Goal: Check status: Check status

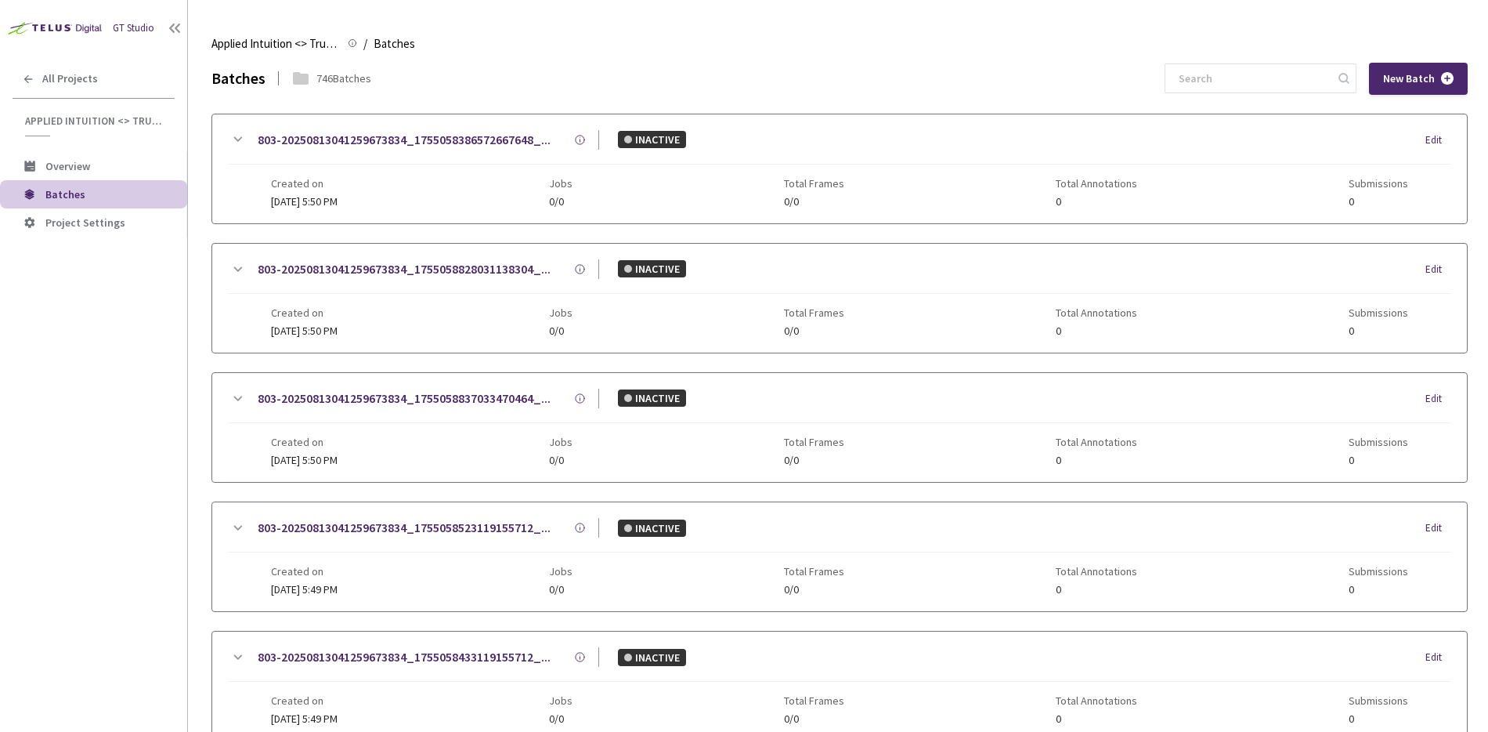
click at [58, 533] on div "GT Studio All Projects Applied Intuition <> Trucking Cam SemSeg (Objects/Vehicl…" at bounding box center [93, 344] width 187 height 688
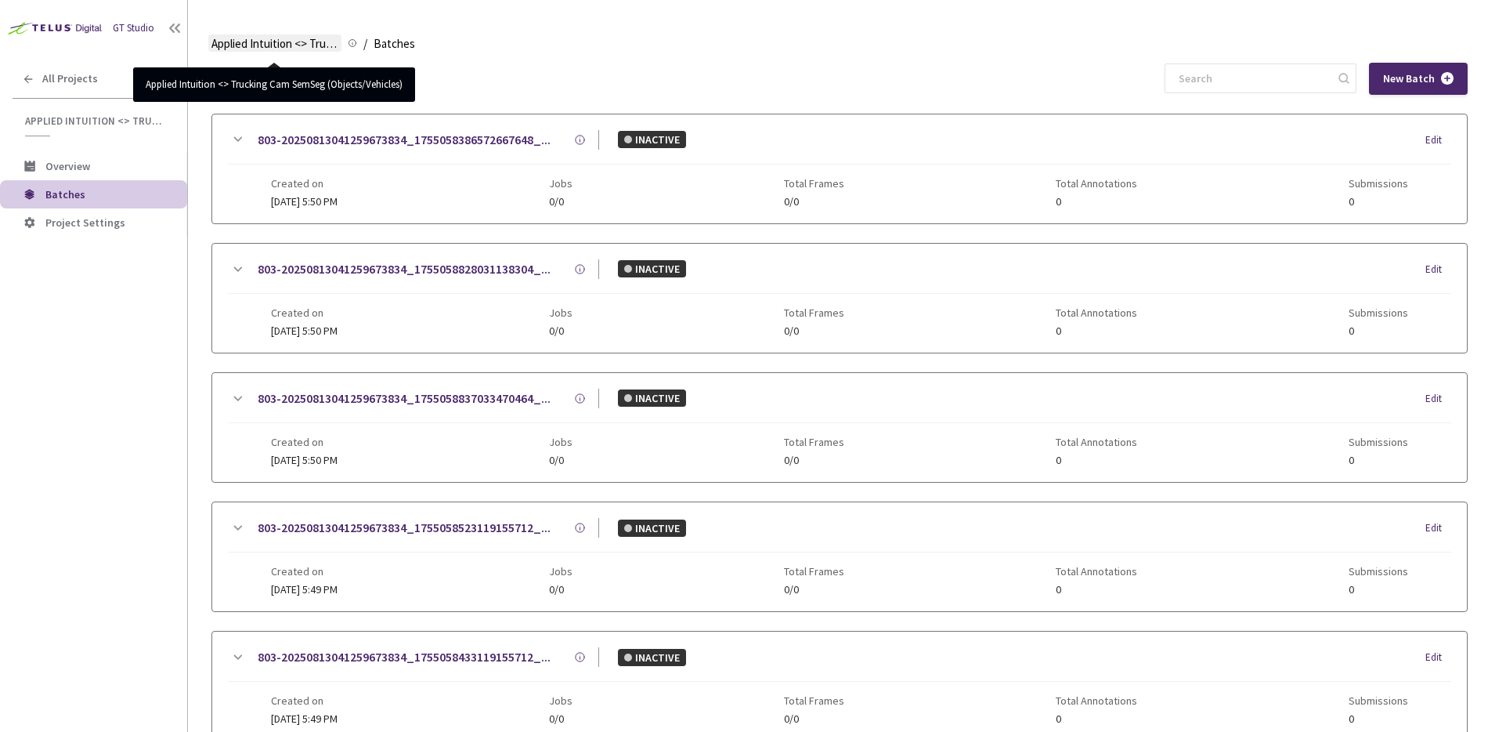
click at [243, 45] on span "Applied Intuition <> Trucking Cam SemSeg (Objects/Vehicles)" at bounding box center [274, 43] width 127 height 19
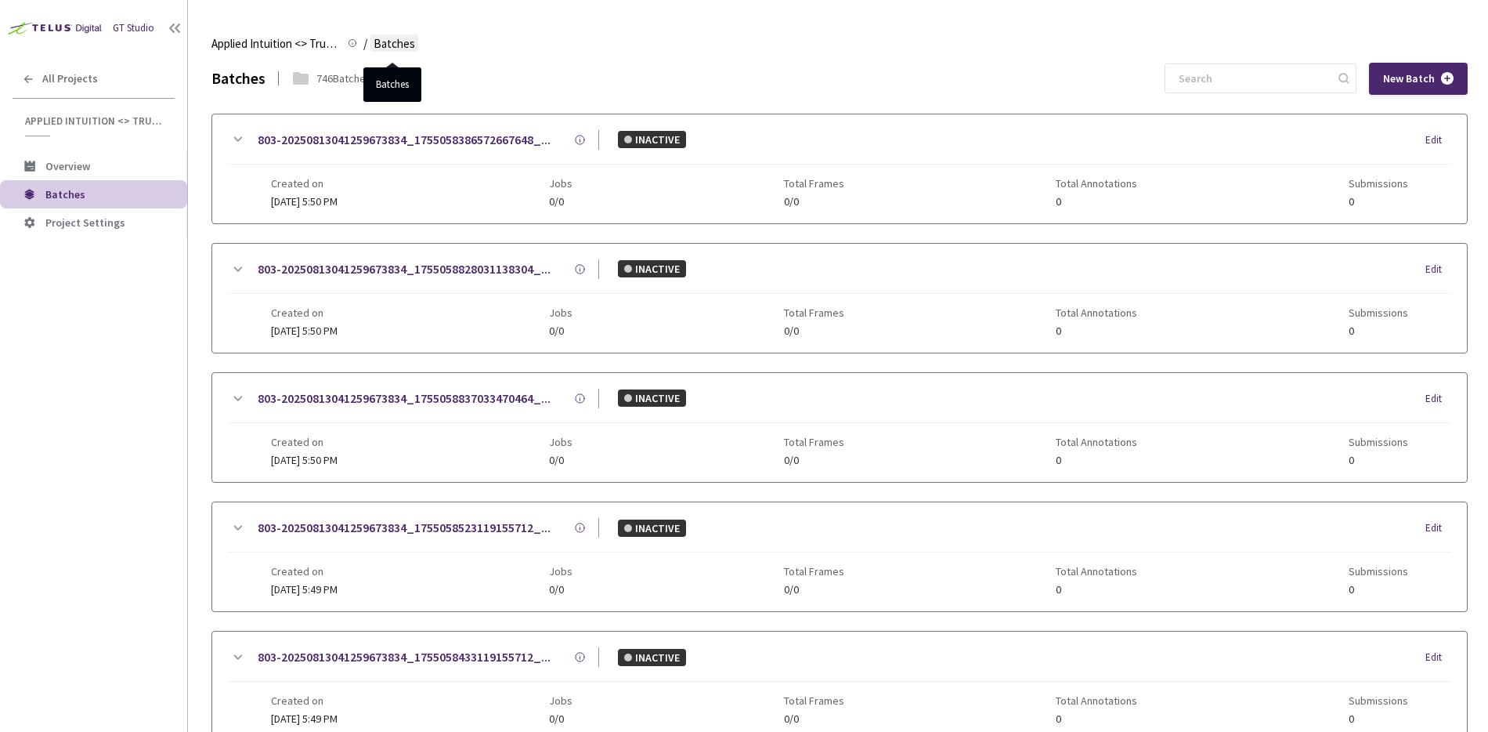
click at [394, 45] on span "Batches" at bounding box center [395, 43] width 42 height 19
click at [381, 42] on span "Batches" at bounding box center [395, 43] width 42 height 19
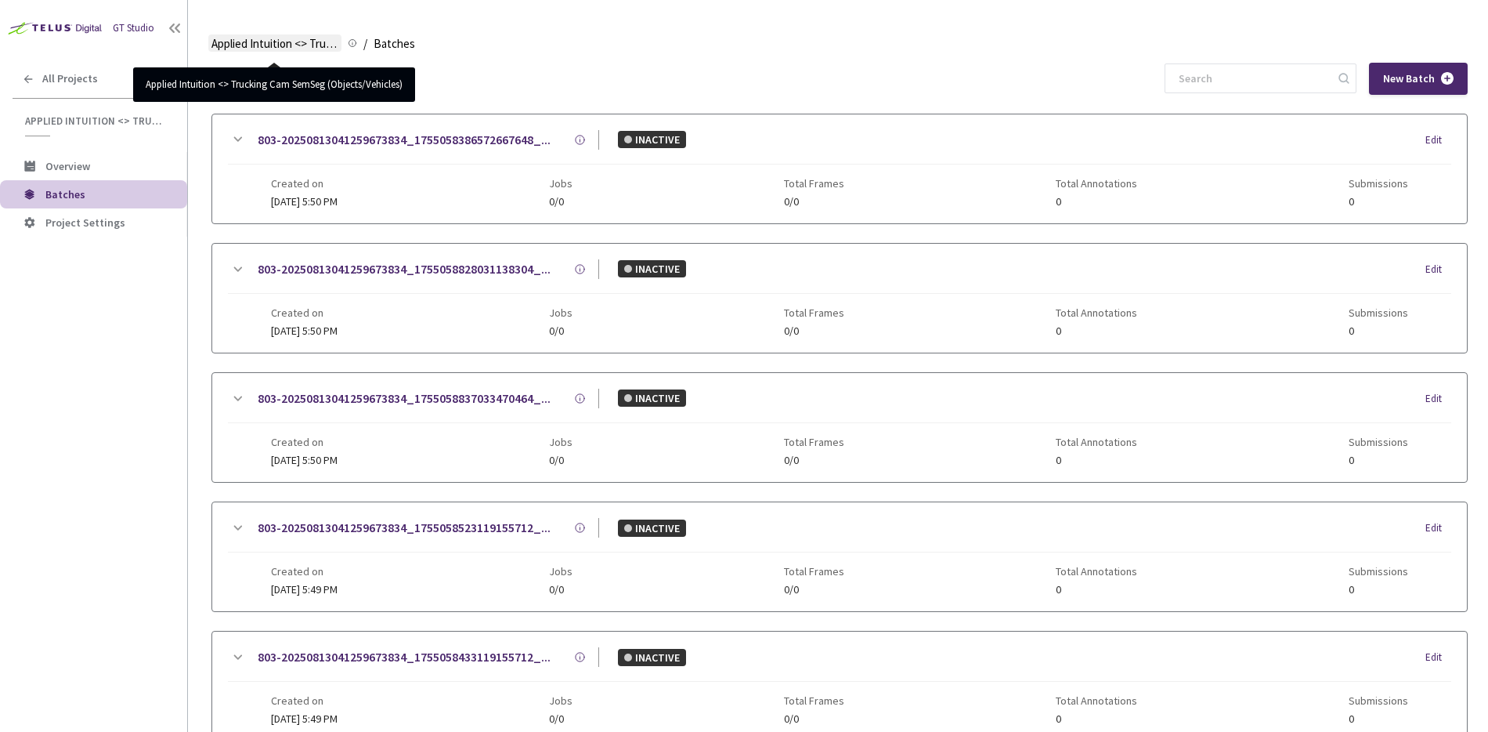
click at [281, 49] on span "Applied Intuition <> Trucking Cam SemSeg (Objects/Vehicles)" at bounding box center [274, 43] width 127 height 19
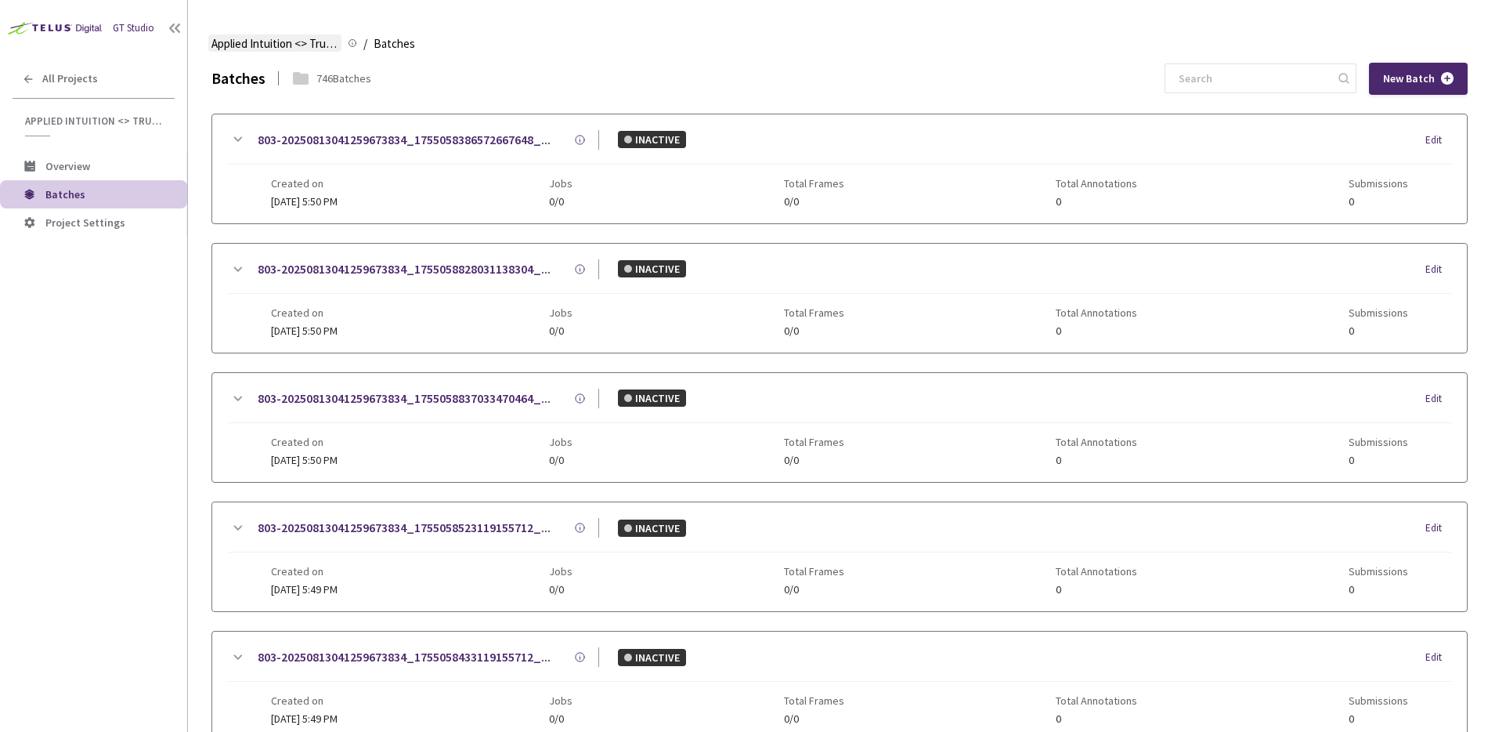
click at [297, 49] on span "Applied Intuition <> Trucking Cam SemSeg (Objects/Vehicles)" at bounding box center [274, 43] width 127 height 19
click at [298, 49] on span "Applied Intuition <> Trucking Cam SemSeg (Objects/Vehicles)" at bounding box center [274, 43] width 127 height 19
click at [320, 88] on div "Batches 746 Batches" at bounding box center [291, 78] width 160 height 23
click at [302, 81] on icon at bounding box center [301, 78] width 16 height 13
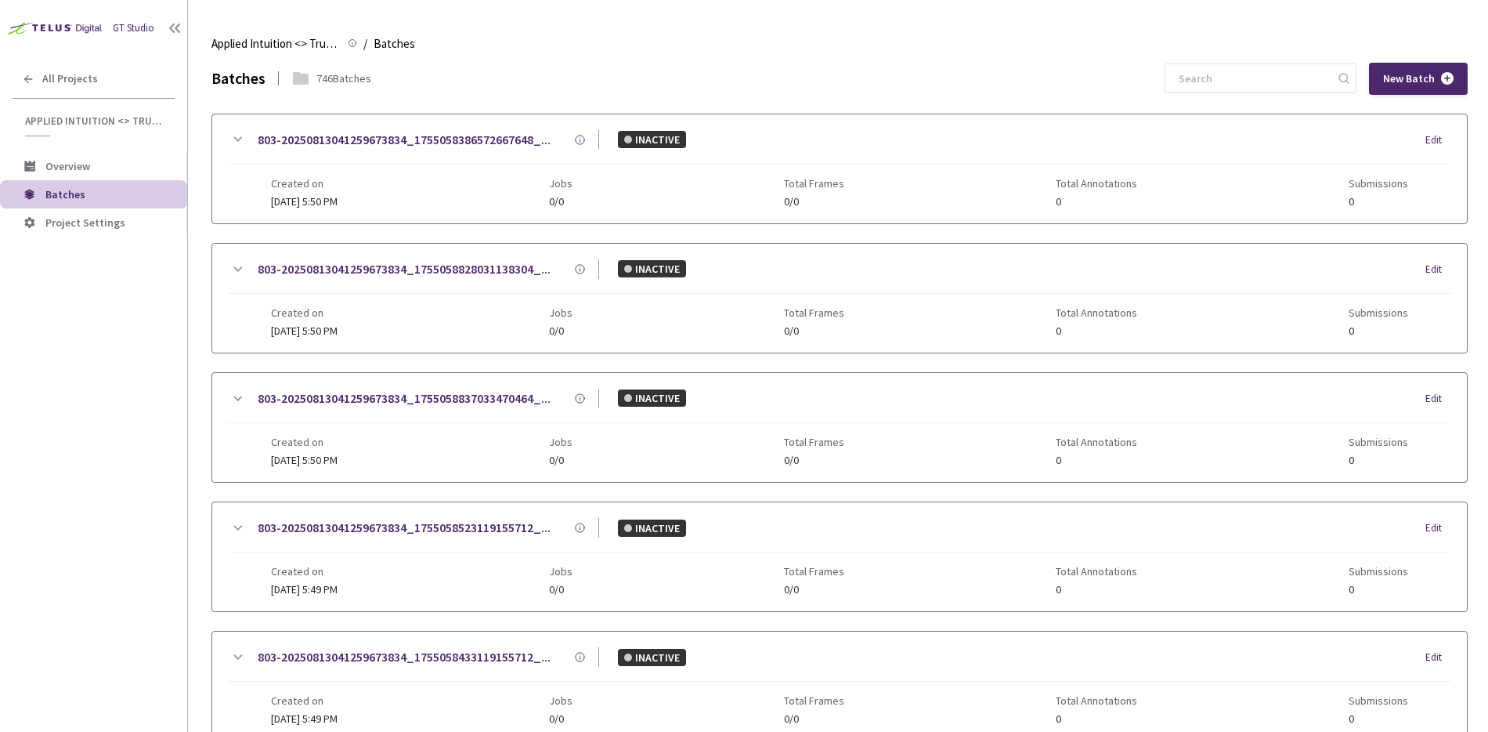
click at [262, 81] on div "Batches" at bounding box center [238, 78] width 54 height 23
click at [225, 88] on div "Batches" at bounding box center [238, 78] width 54 height 23
click at [90, 228] on span "Project Settings" at bounding box center [85, 222] width 80 height 14
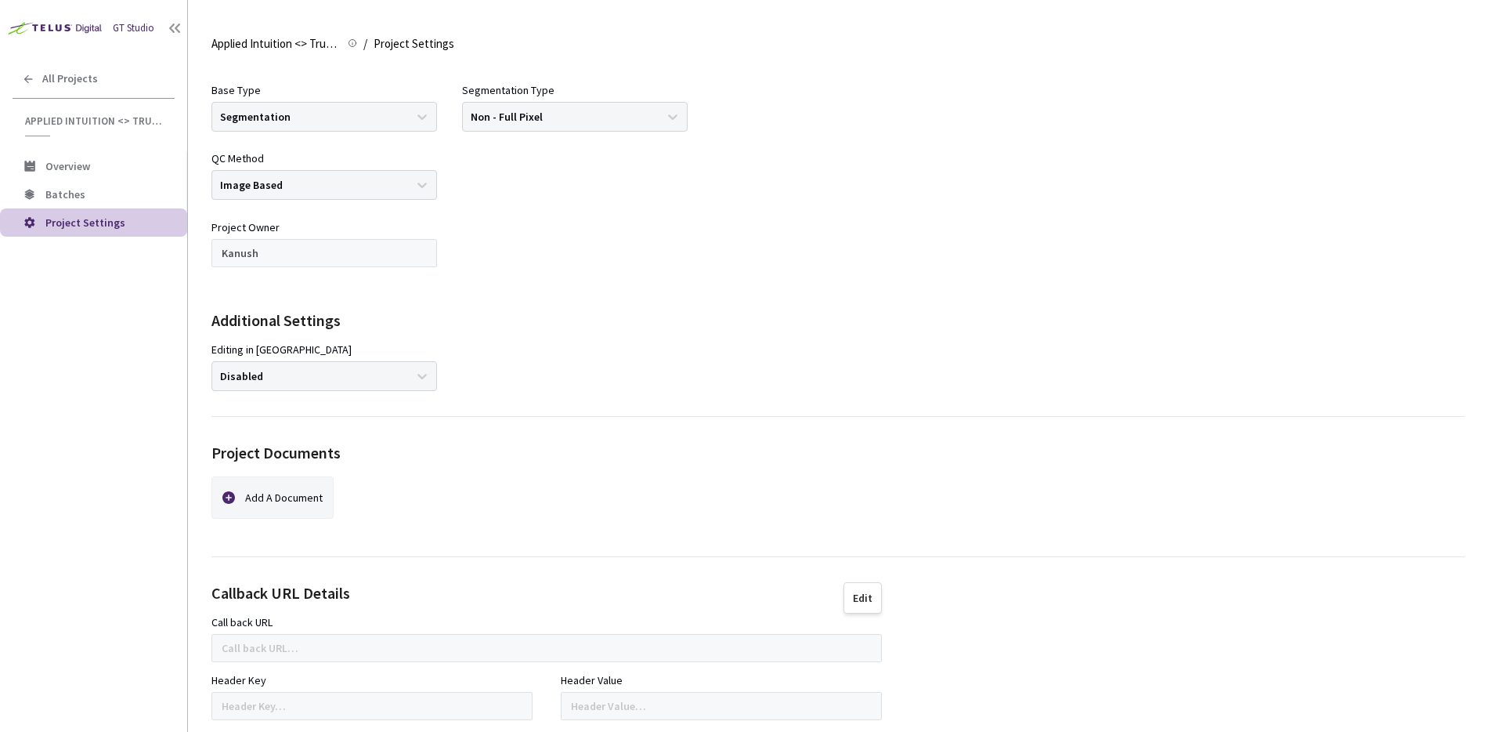
scroll to position [195, 0]
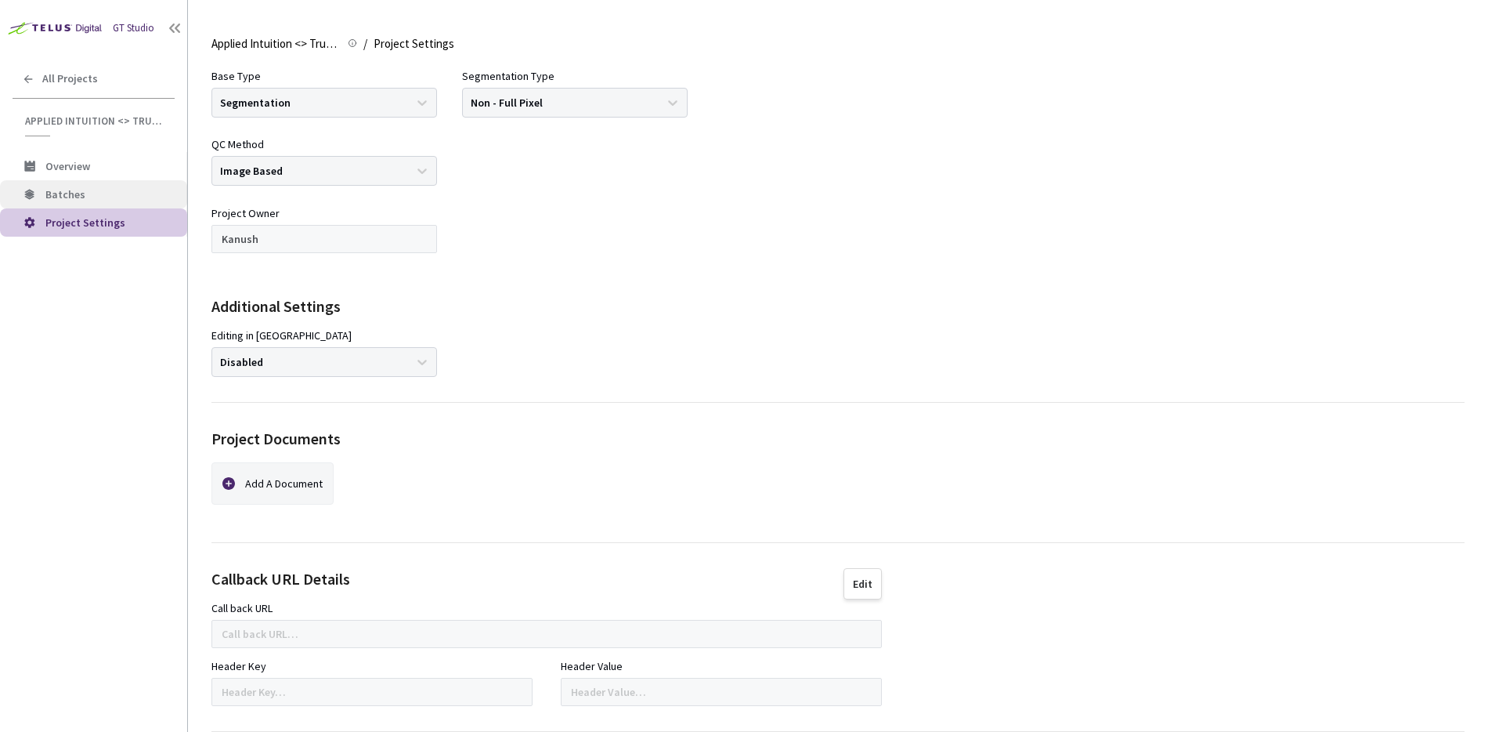
click at [129, 193] on span "Batches" at bounding box center [109, 194] width 129 height 13
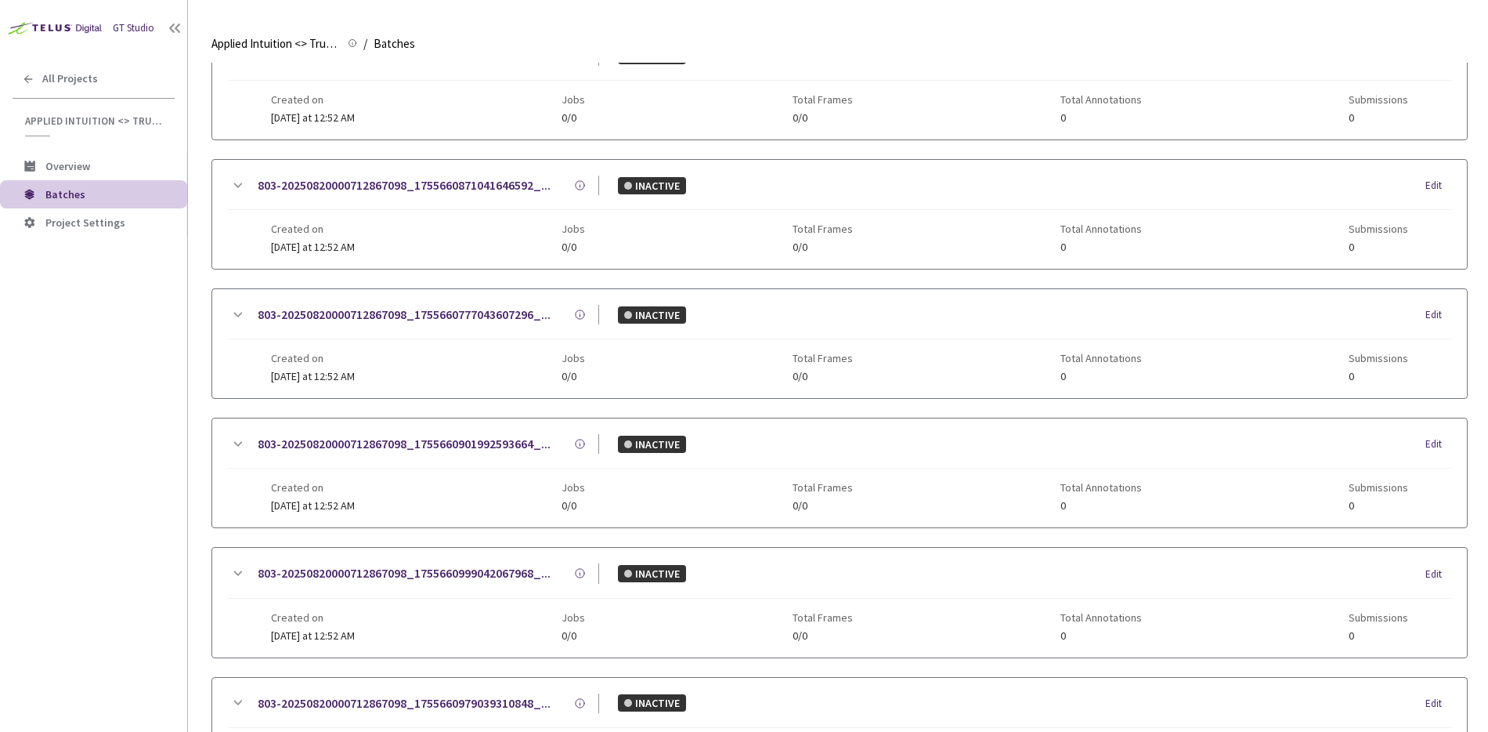
scroll to position [736, 0]
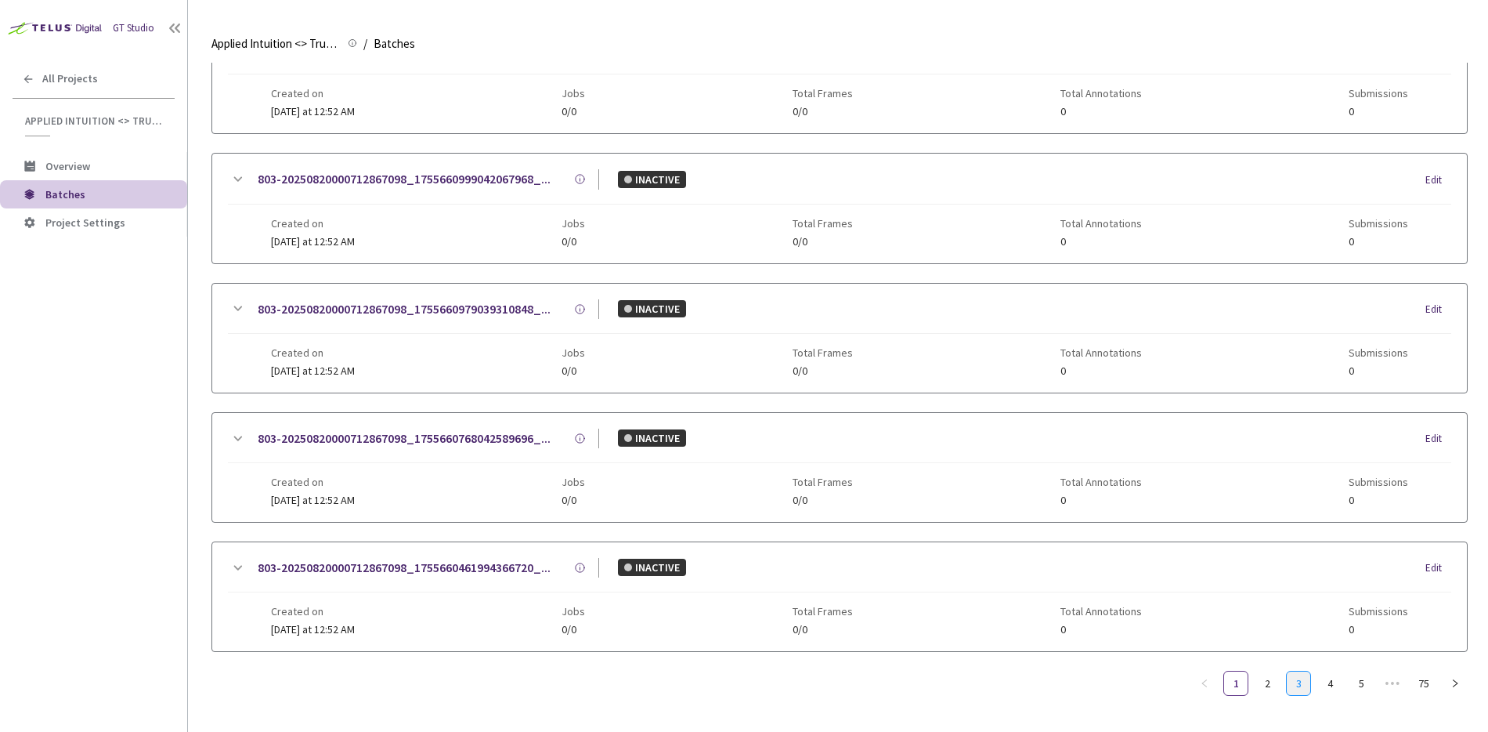
click at [1291, 674] on link "3" at bounding box center [1298, 682] width 23 height 23
click at [1277, 677] on link "2" at bounding box center [1267, 682] width 23 height 23
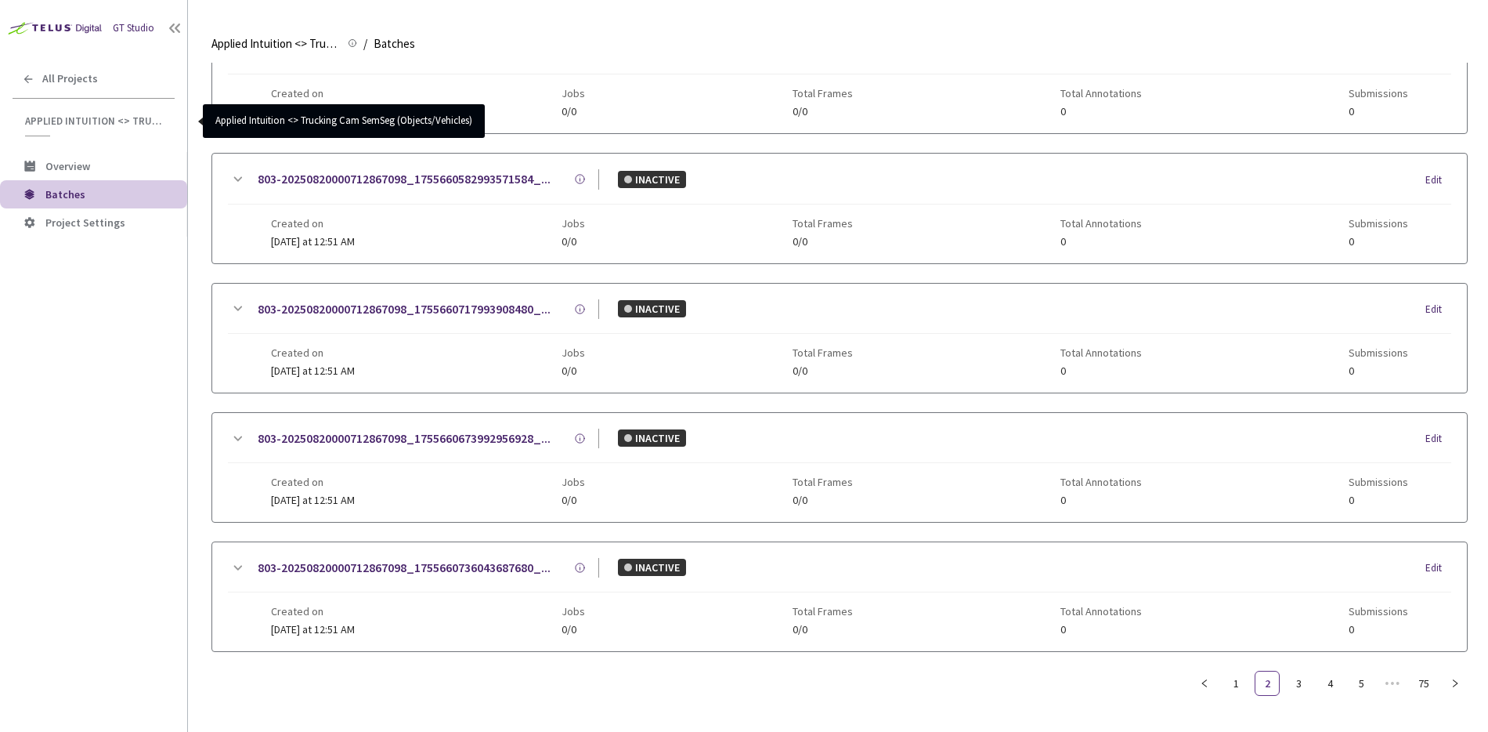
click at [84, 113] on link "Applied Intuition <> Trucking Cam SemSeg (Objects/Vehicles)" at bounding box center [93, 121] width 187 height 44
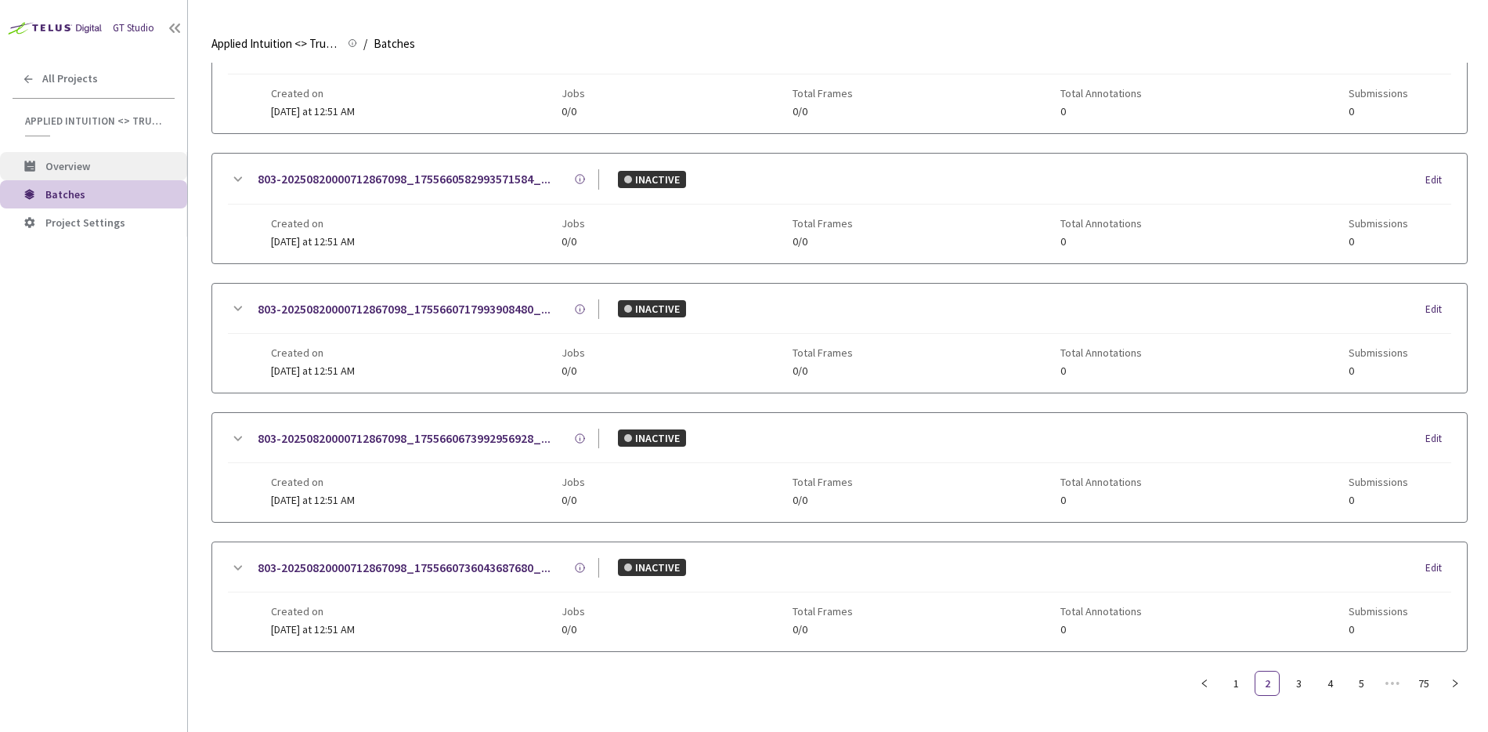
click at [89, 158] on li "Overview" at bounding box center [93, 166] width 187 height 28
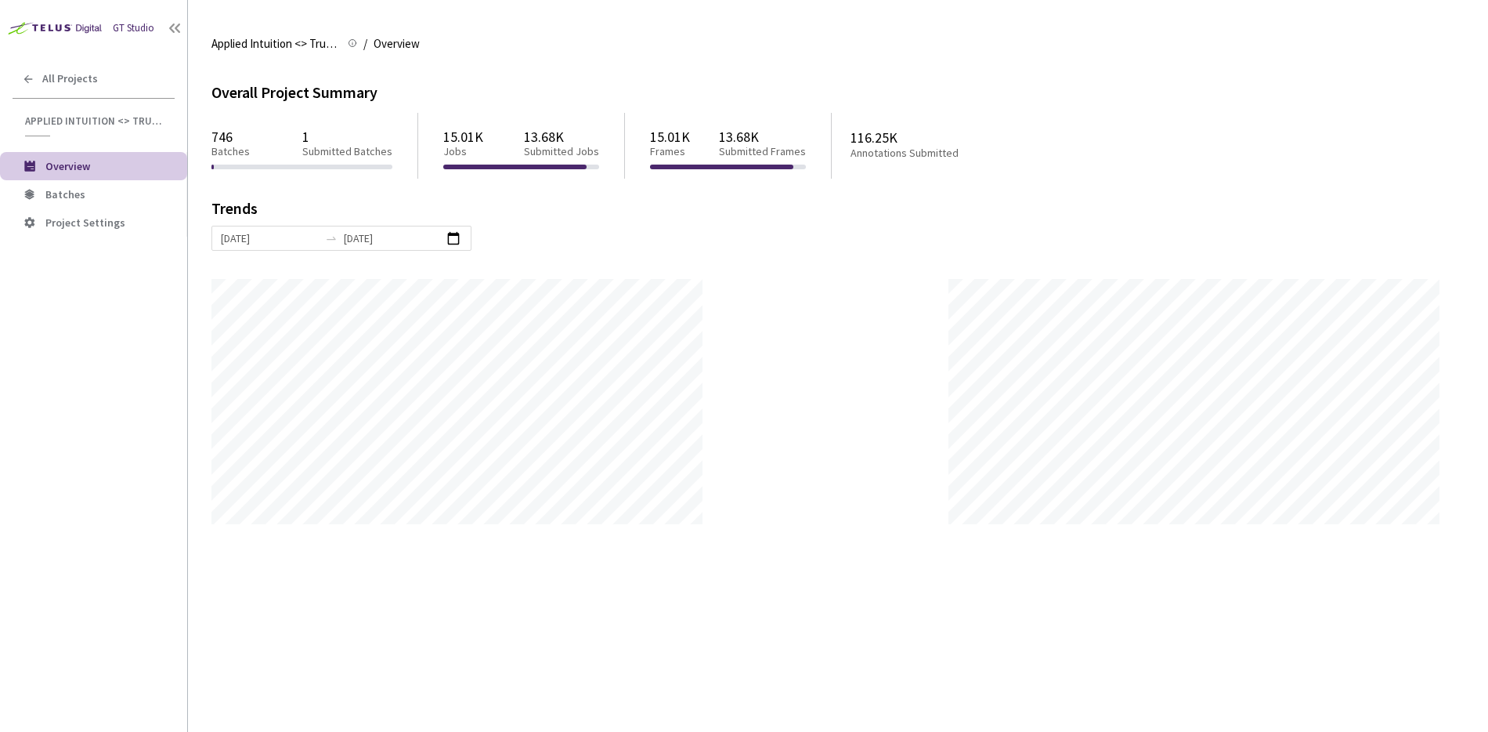
scroll to position [732, 1488]
click at [344, 243] on input "[DATE]" at bounding box center [393, 238] width 98 height 17
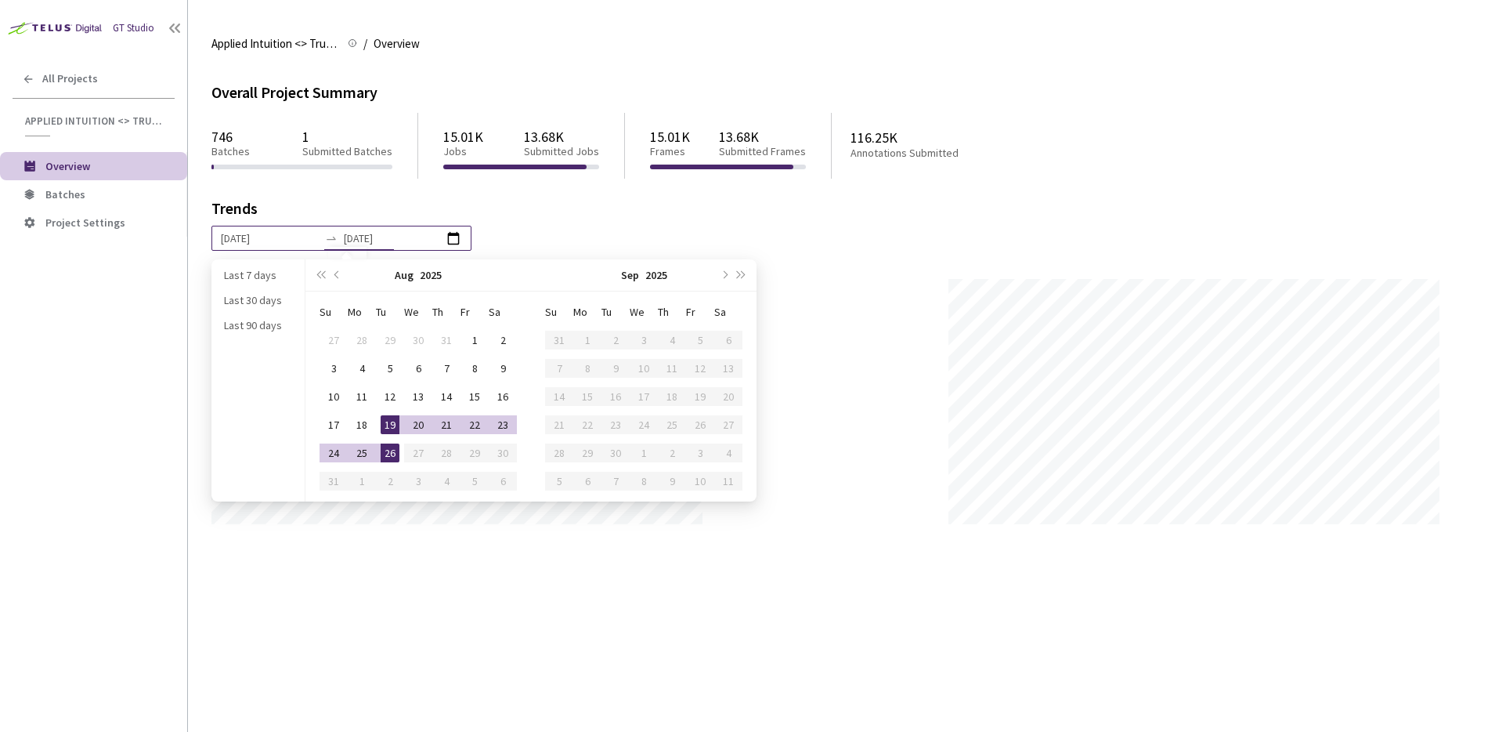
click at [431, 238] on div "[DATE] [DATE]" at bounding box center [837, 238] width 1253 height 25
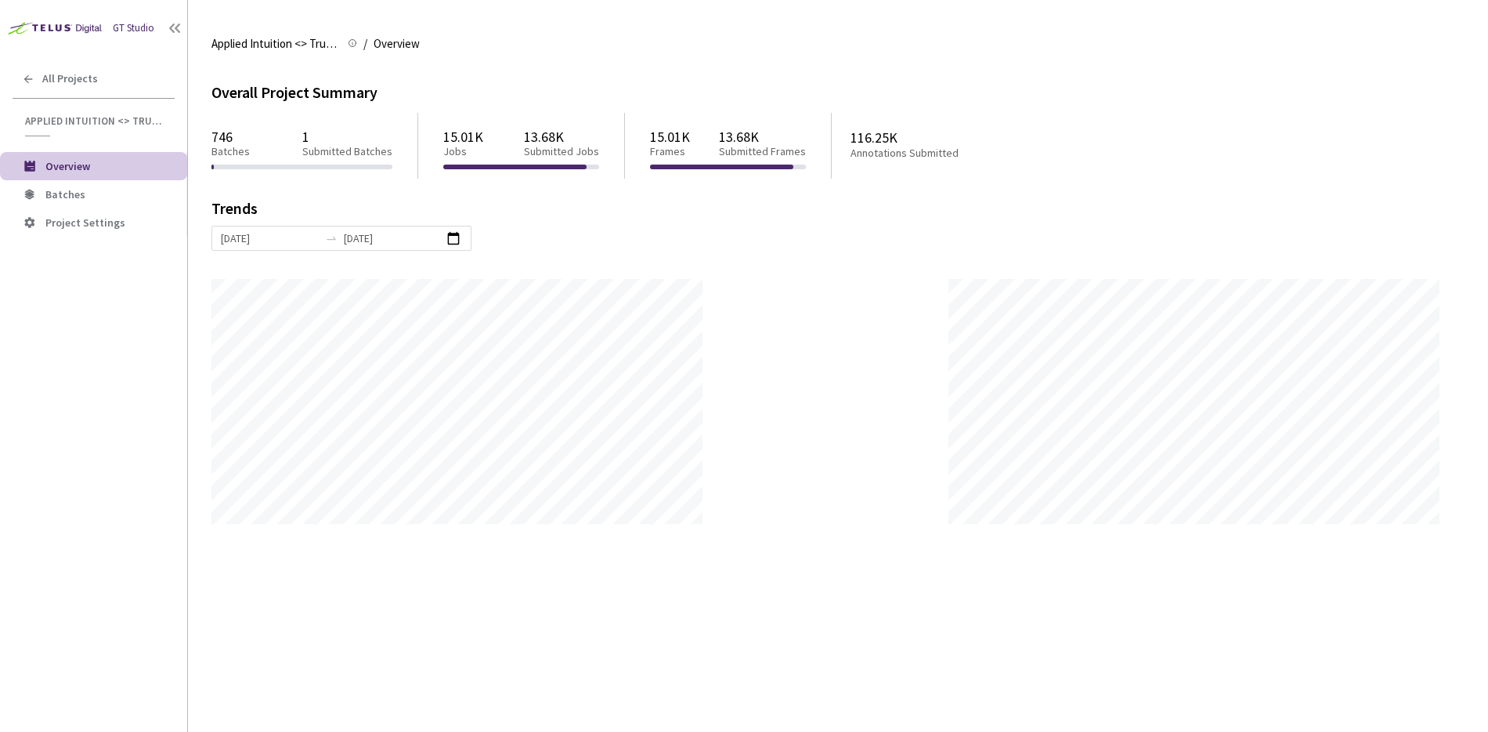
drag, startPoint x: 663, startPoint y: 152, endPoint x: 674, endPoint y: 154, distance: 12.0
click at [663, 152] on p "Frames" at bounding box center [670, 151] width 40 height 13
click at [759, 143] on p "13.68K" at bounding box center [762, 136] width 87 height 16
click at [837, 150] on div "116.25K Annotations Submitted" at bounding box center [935, 146] width 207 height 66
click at [219, 136] on p "746" at bounding box center [230, 136] width 38 height 16
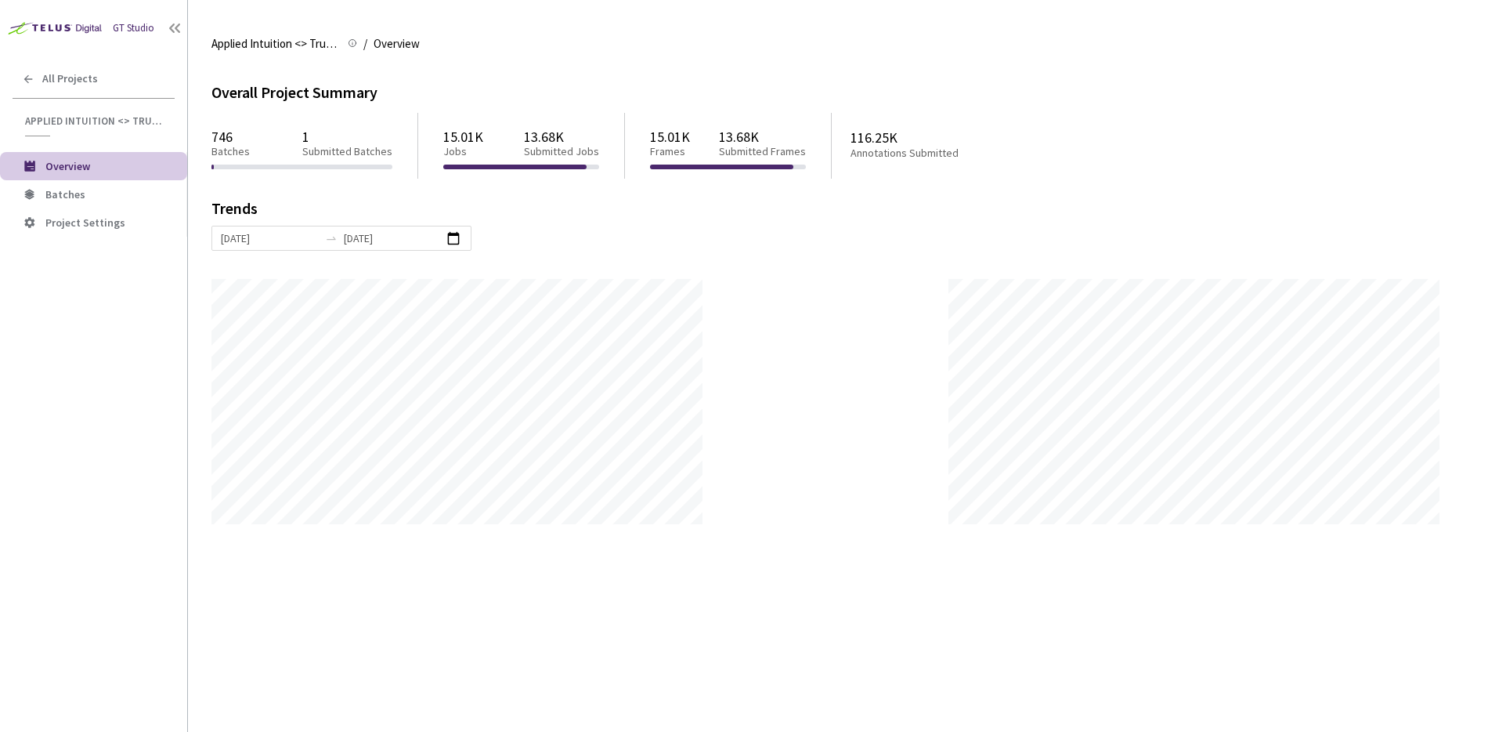
click at [292, 147] on div "746 Batches 1 Submitted Batches" at bounding box center [301, 143] width 181 height 42
click at [70, 75] on span "All Projects" at bounding box center [70, 78] width 56 height 13
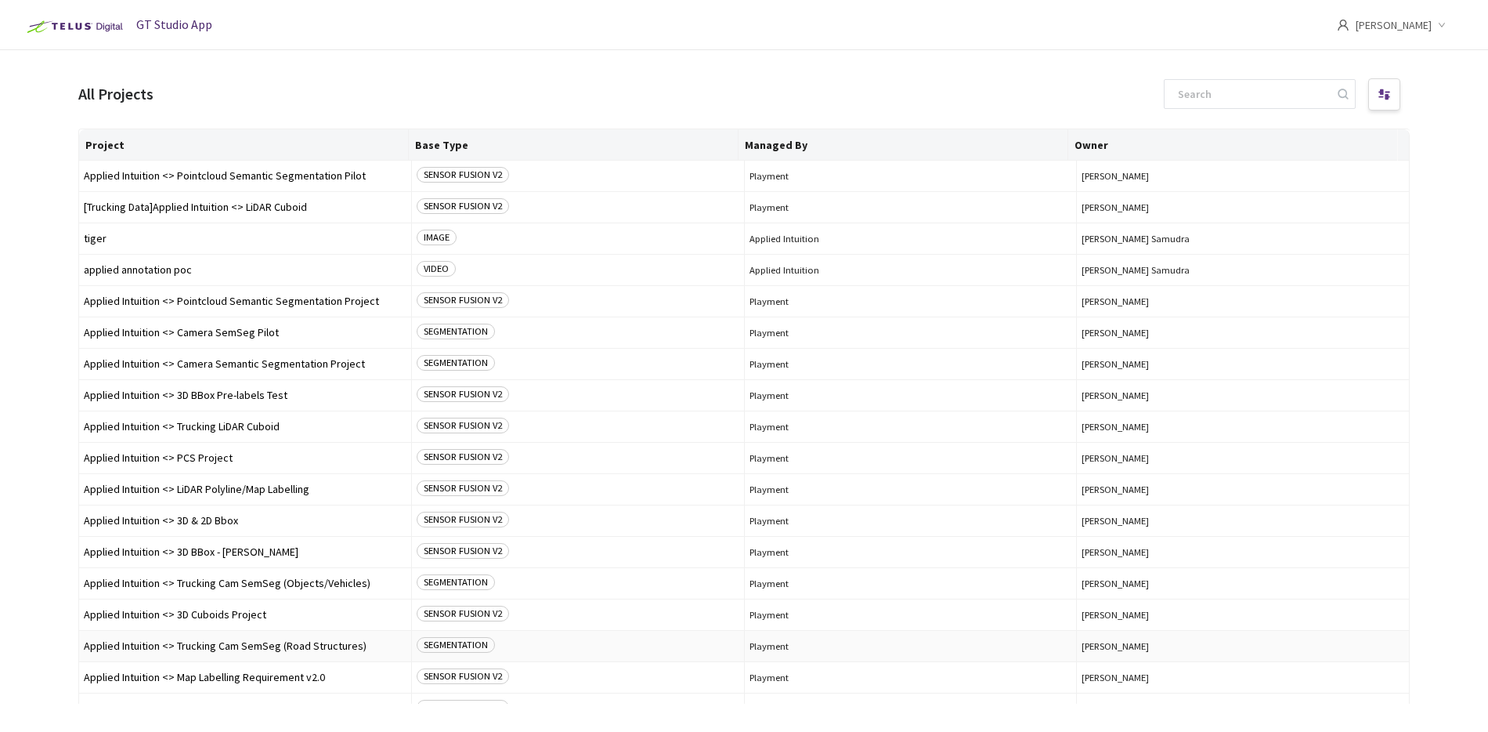
click at [221, 646] on span "Applied Intuition <> Trucking Cam SemSeg (Road Structures)" at bounding box center [245, 646] width 323 height 12
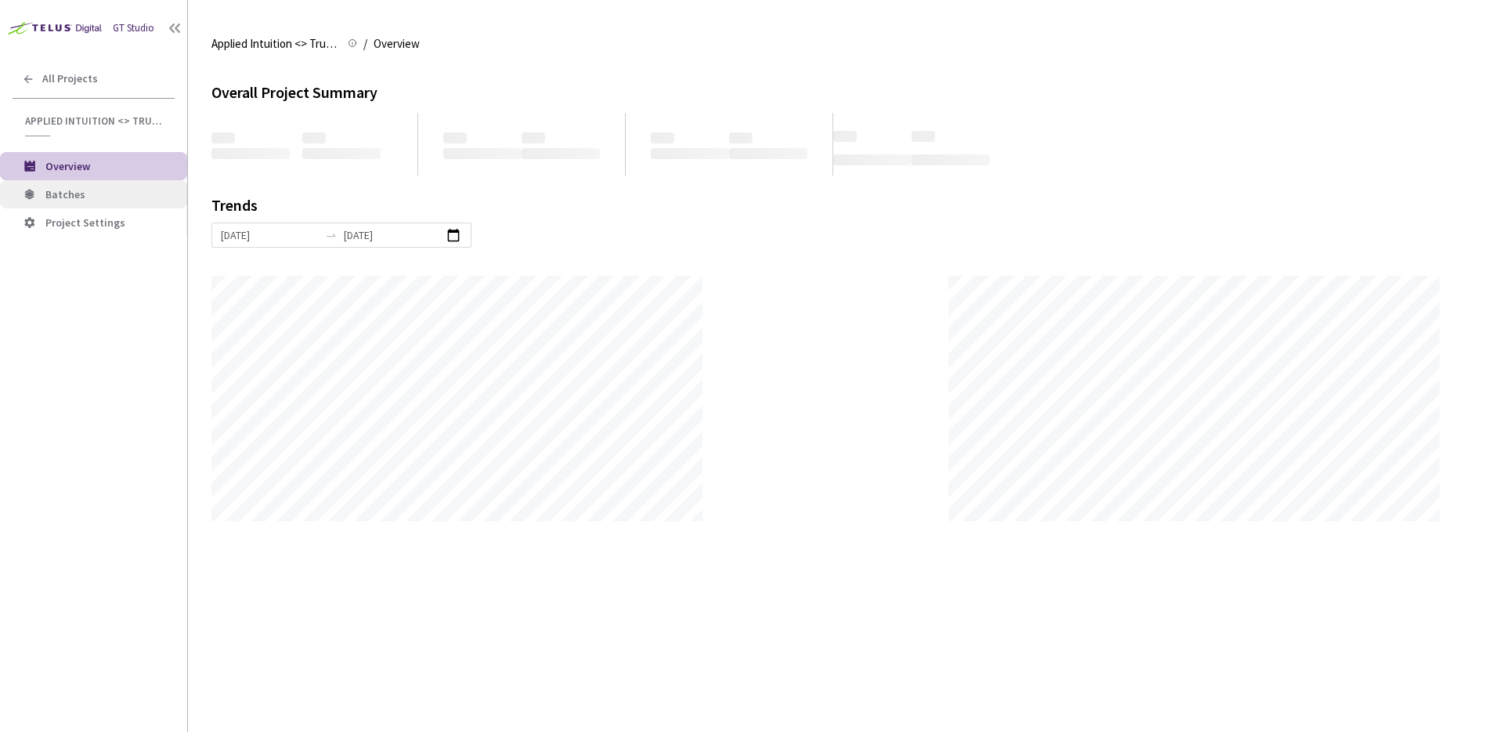
scroll to position [732, 1488]
click at [92, 191] on span "Batches" at bounding box center [109, 194] width 129 height 13
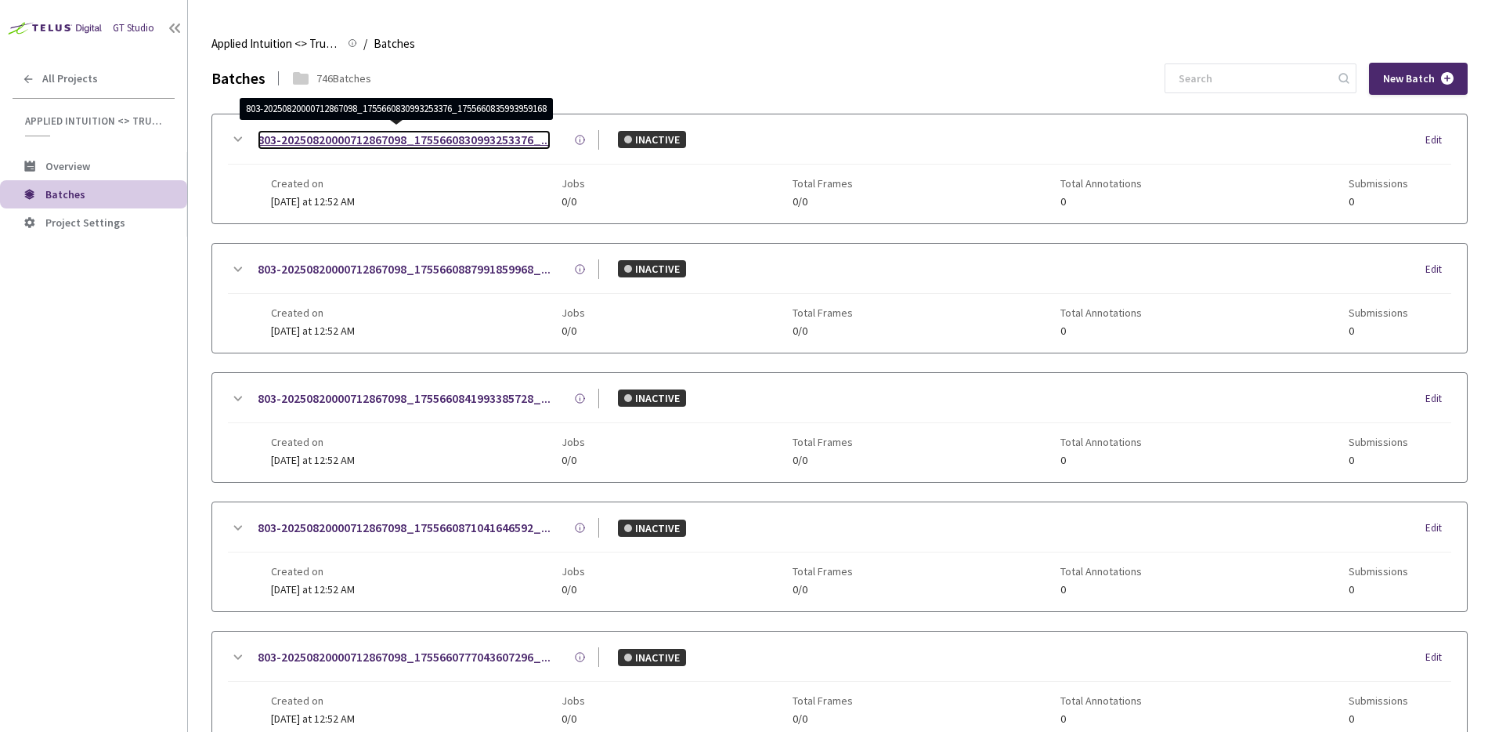
click at [349, 140] on link "803-20250820000712867098_1755660830993253376_..." at bounding box center [404, 140] width 293 height 20
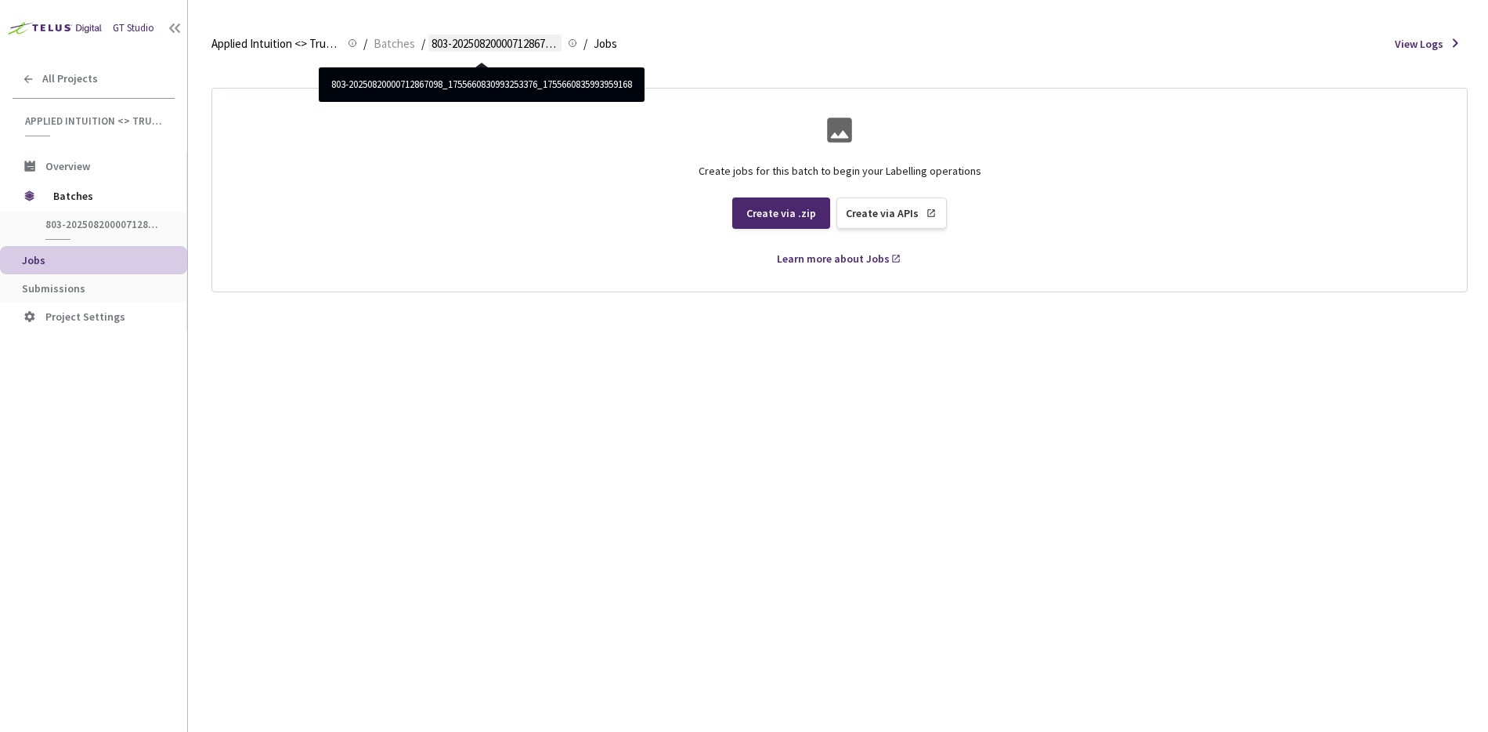
click at [529, 49] on span "803-20250820000712867098_1755660830993253376_1755660835993959168" at bounding box center [495, 43] width 127 height 19
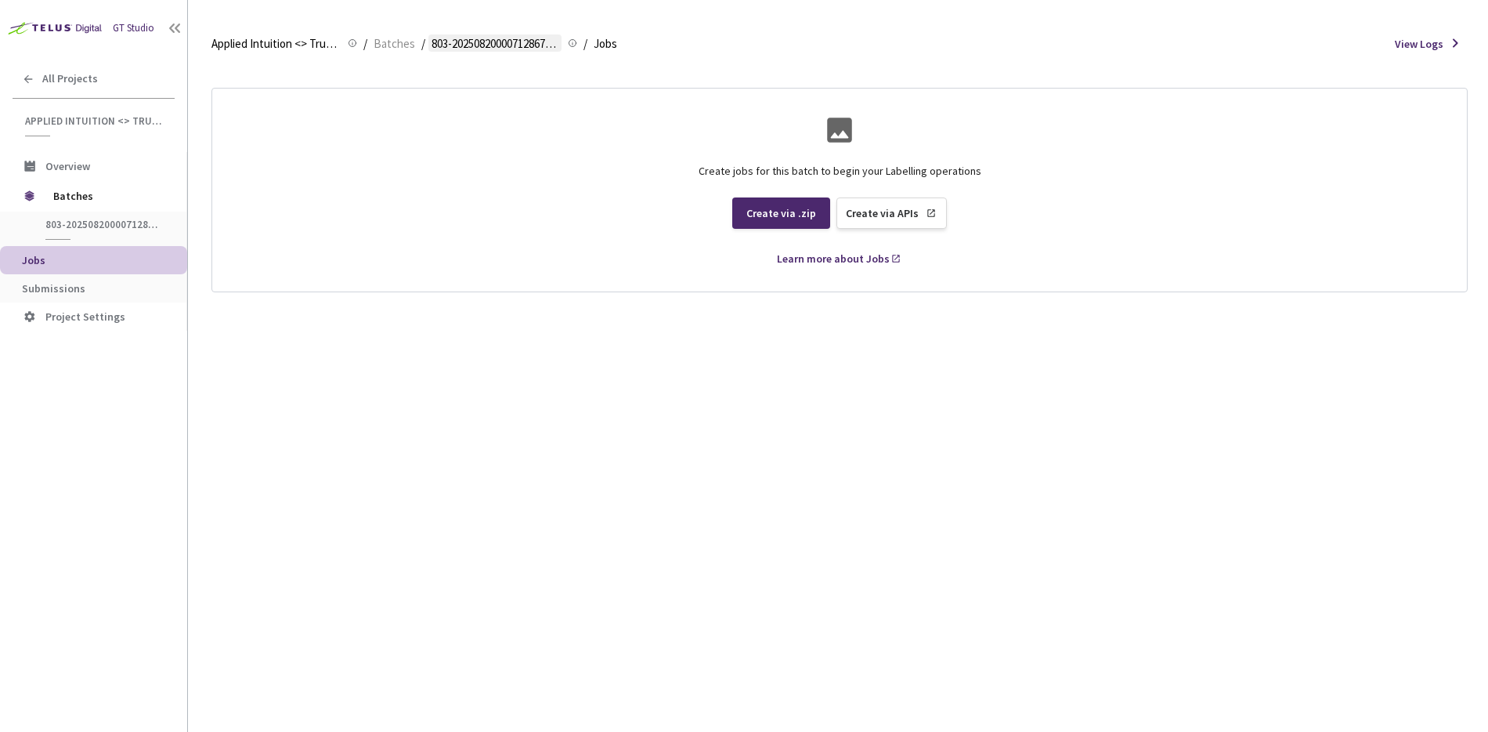
click at [526, 45] on span "803-20250820000712867098_1755660830993253376_1755660835993959168" at bounding box center [495, 43] width 127 height 19
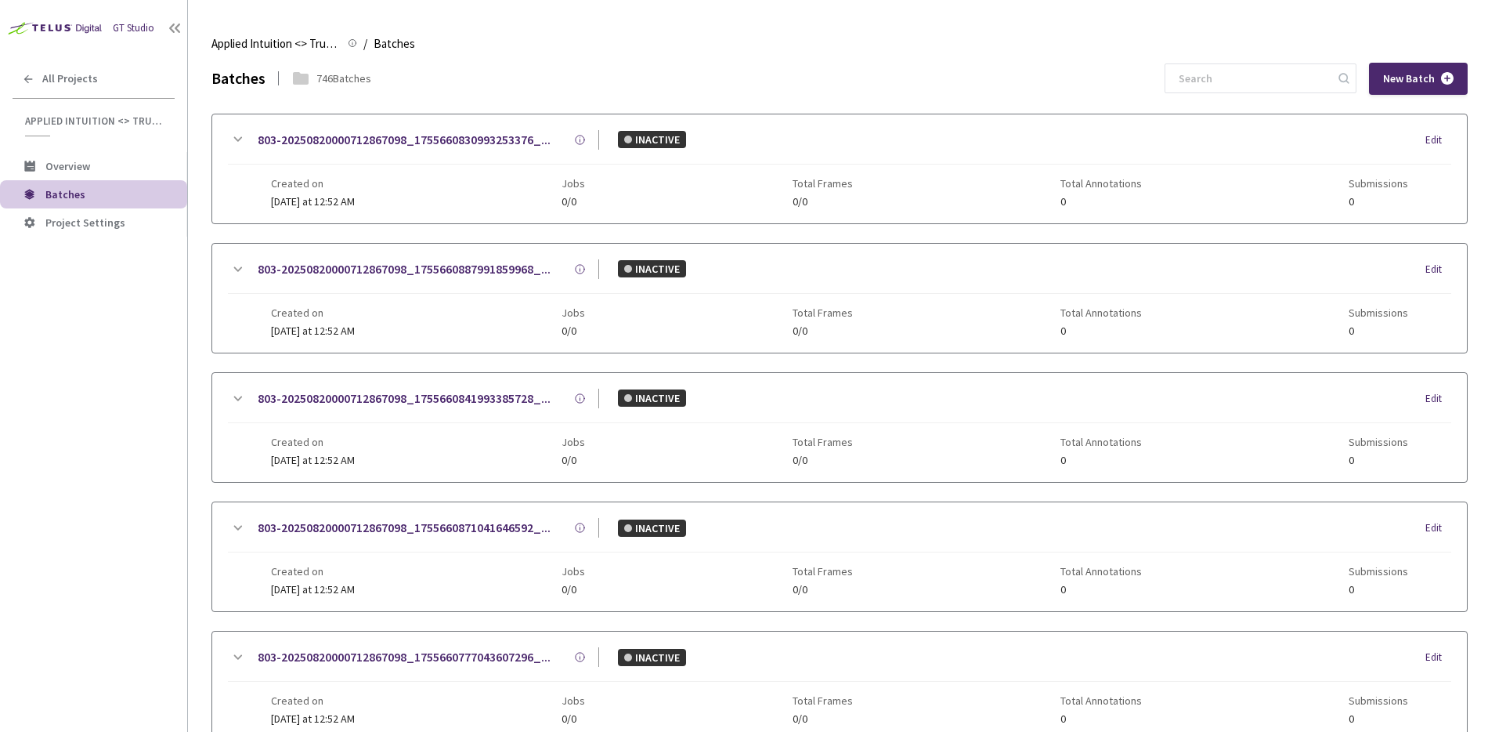
click at [339, 79] on div "746 Batches" at bounding box center [343, 78] width 55 height 16
click at [329, 73] on div "746 Batches" at bounding box center [343, 78] width 55 height 16
click at [218, 78] on div "Batches" at bounding box center [238, 78] width 54 height 23
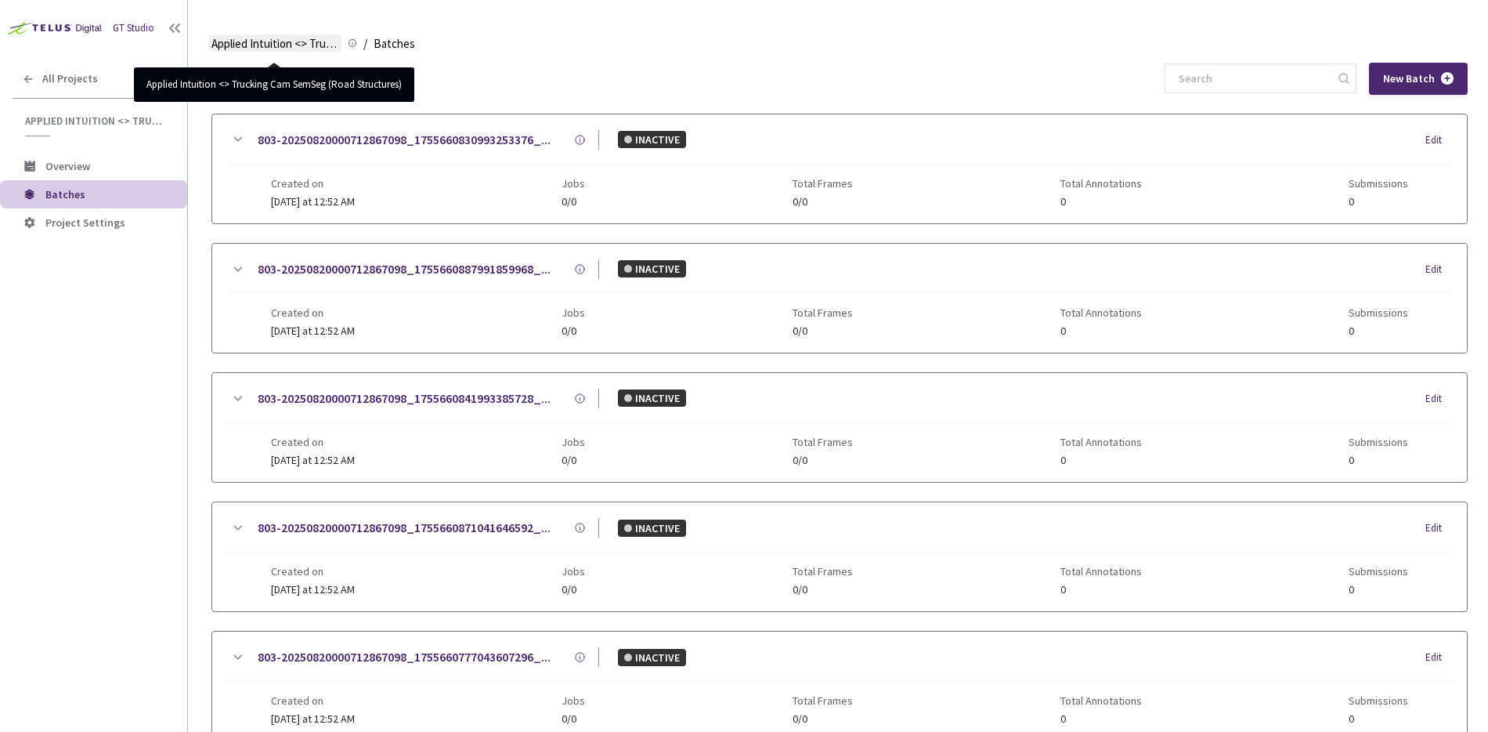
click at [275, 42] on span "Applied Intuition <> Trucking Cam SemSeg (Road Structures)" at bounding box center [274, 43] width 127 height 19
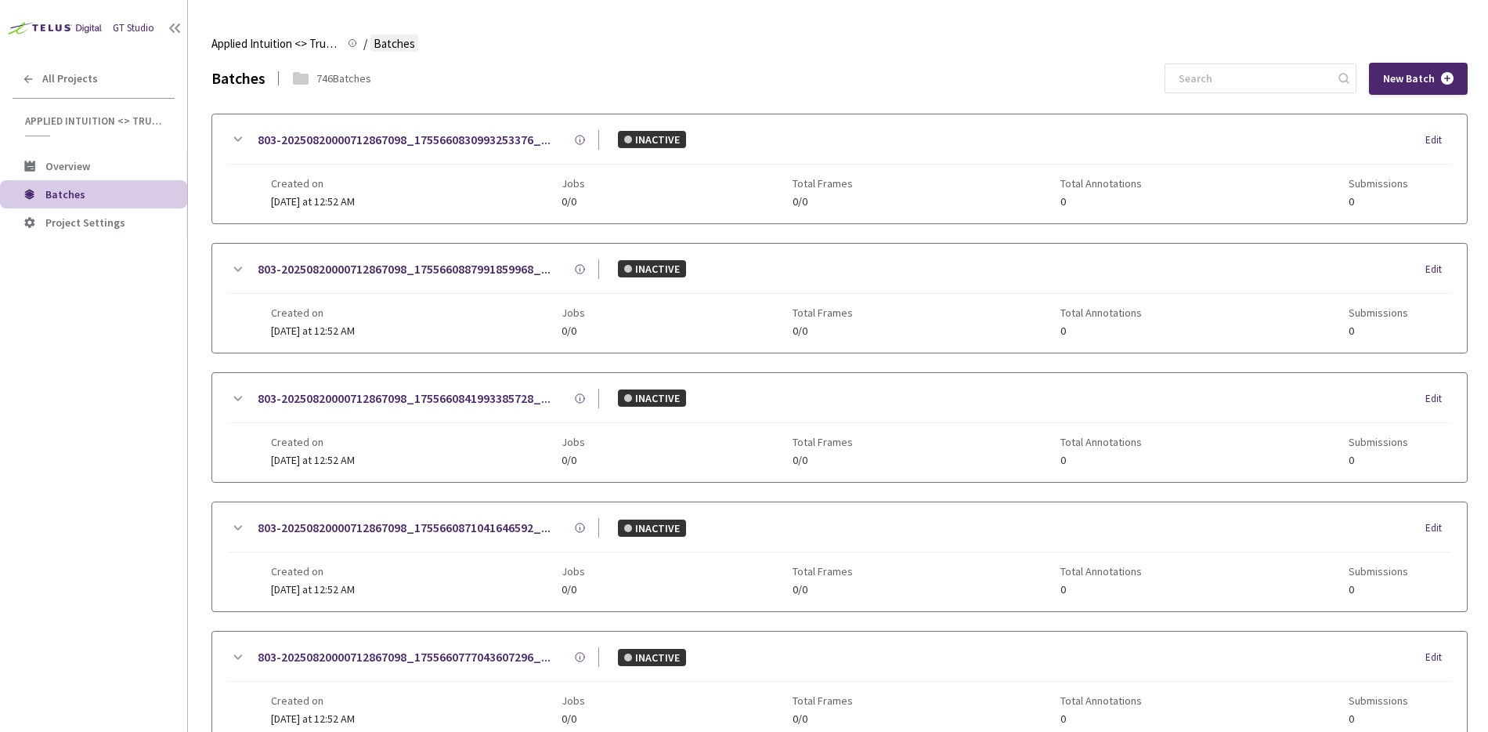
click at [391, 42] on span "Batches" at bounding box center [395, 43] width 42 height 19
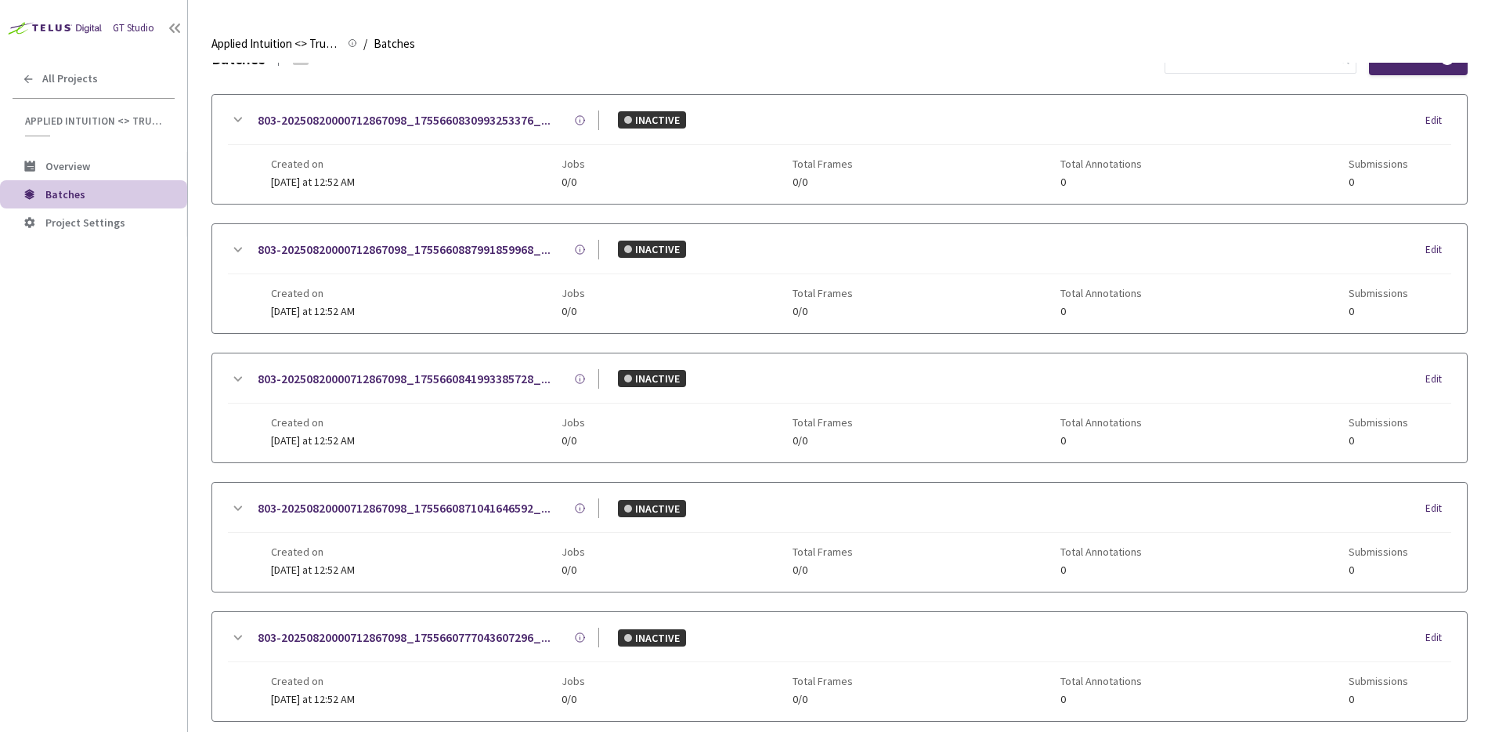
scroll to position [20, 0]
